Goal: Information Seeking & Learning: Learn about a topic

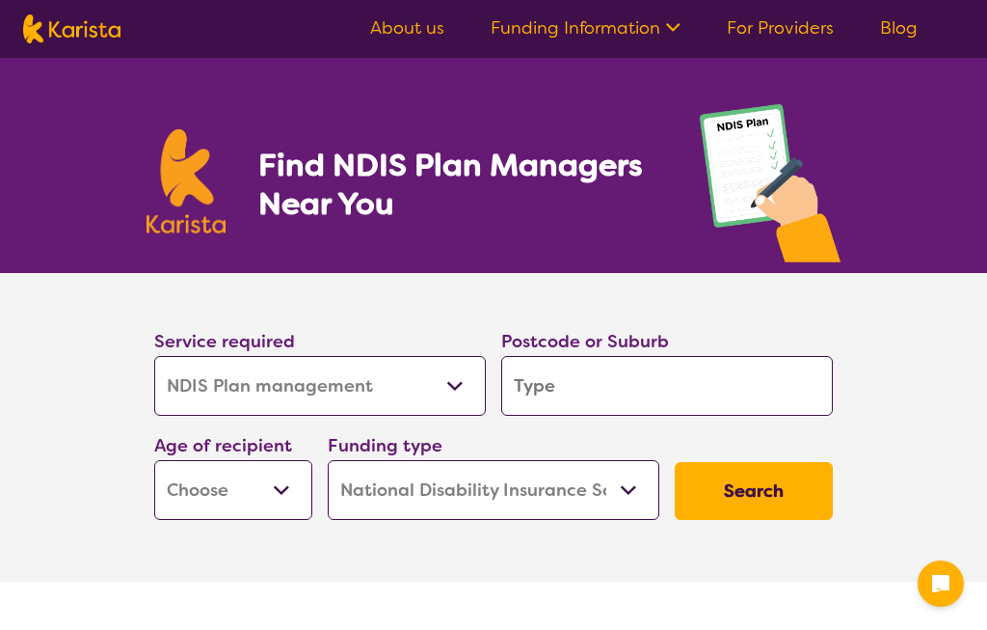
select select "NDIS Plan management"
select select "NDIS"
select select "NDIS Plan management"
select select "NDIS"
click at [599, 28] on link "Funding Information" at bounding box center [586, 27] width 190 height 23
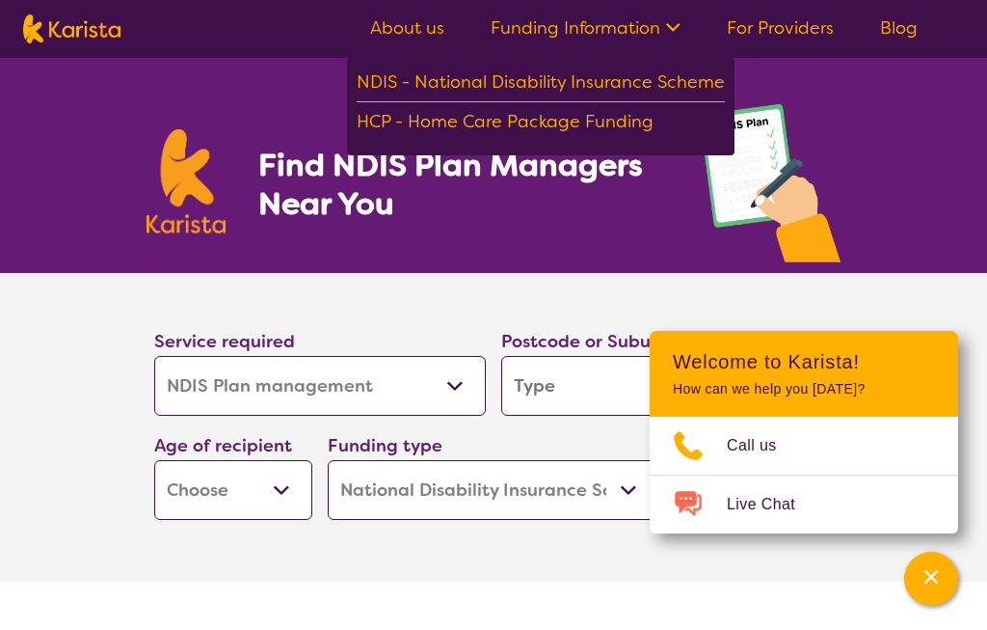
click at [490, 80] on div "NDIS - National Disability Insurance Scheme" at bounding box center [541, 84] width 368 height 35
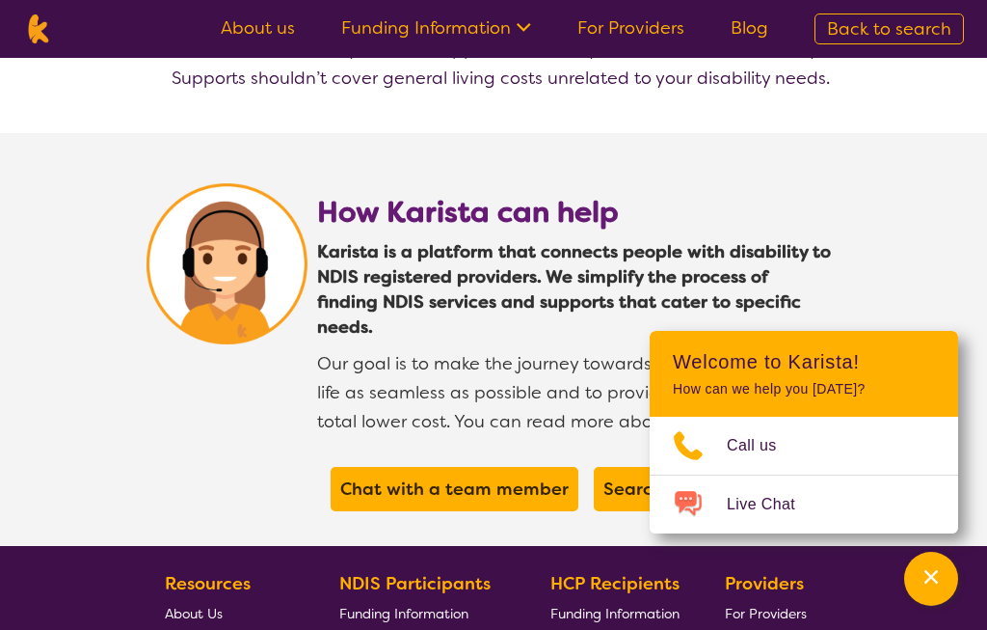
scroll to position [3516, 0]
click at [909, 202] on section "How Karista can help Karista is a platform that connects people with disability…" at bounding box center [493, 340] width 987 height 413
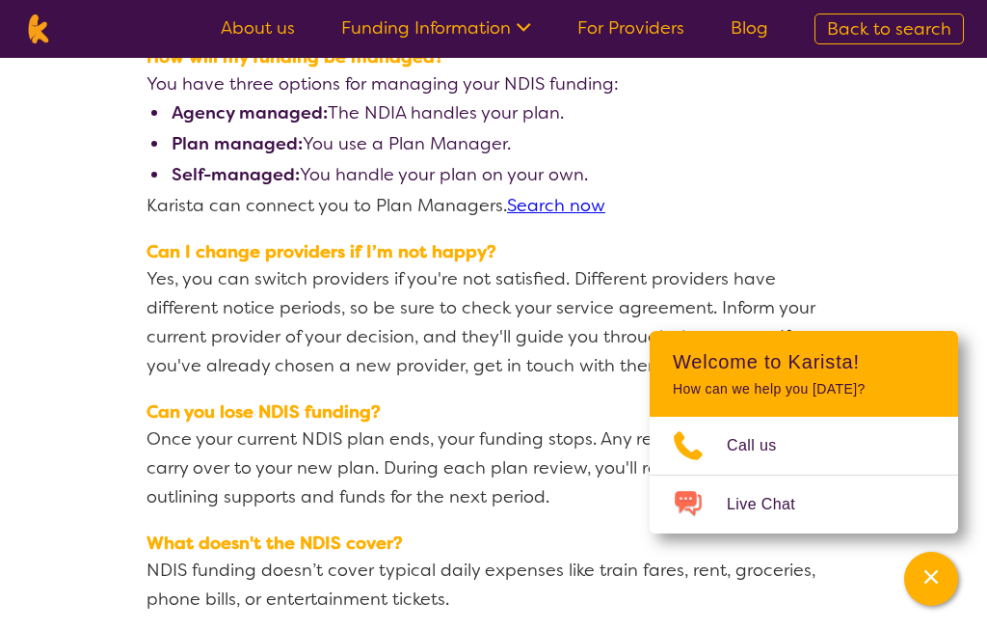
scroll to position [2771, 0]
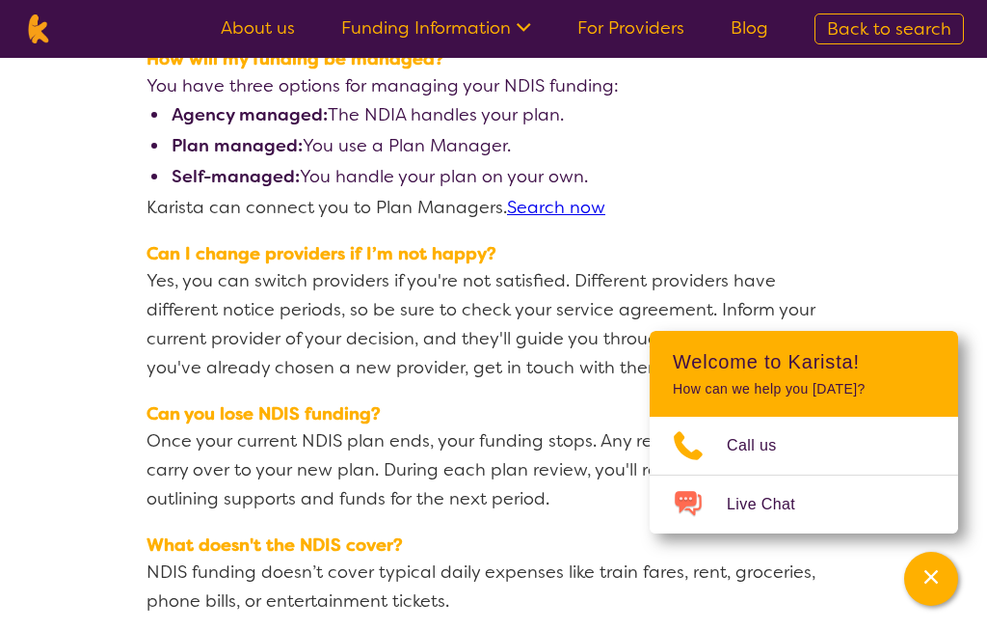
click at [521, 20] on icon at bounding box center [521, 25] width 20 height 20
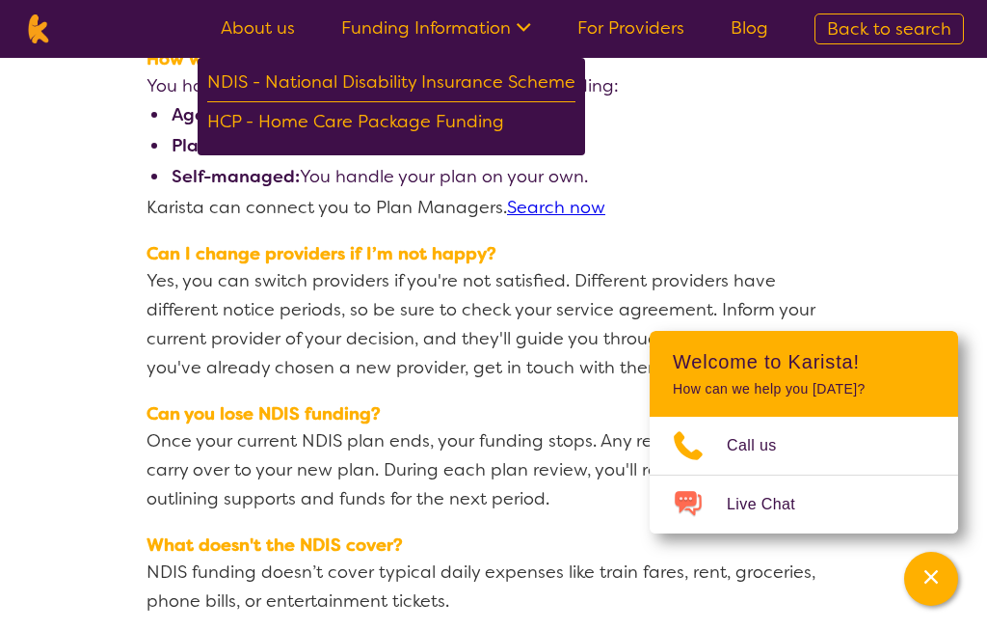
click at [472, 84] on div "NDIS - National Disability Insurance Scheme" at bounding box center [391, 84] width 368 height 35
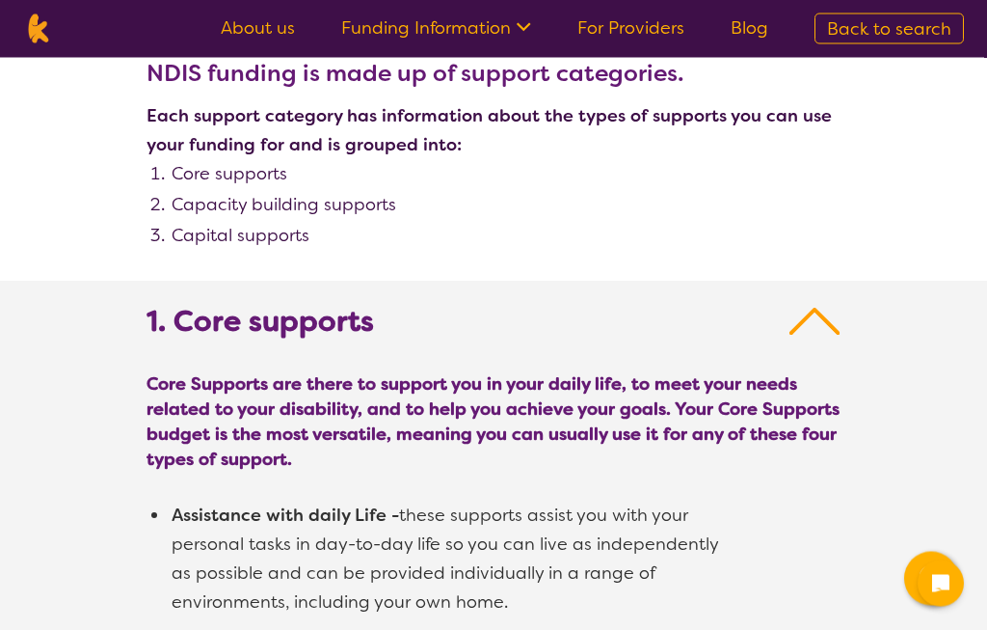
scroll to position [963, 0]
